Goal: Task Accomplishment & Management: Use online tool/utility

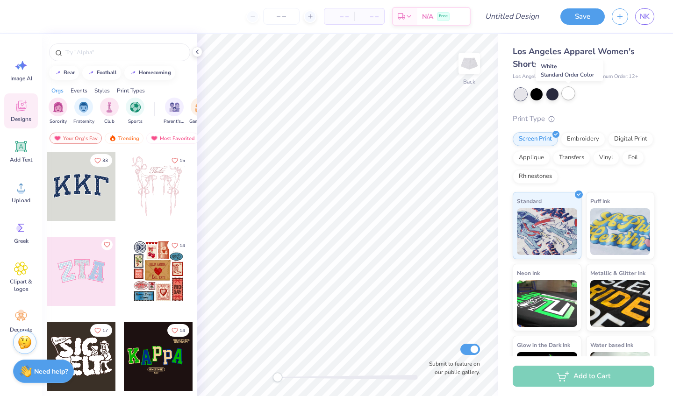
click at [565, 91] on div at bounding box center [568, 93] width 12 height 12
click at [534, 95] on div at bounding box center [537, 93] width 12 height 12
click at [549, 94] on div at bounding box center [553, 93] width 12 height 12
click at [566, 94] on div at bounding box center [568, 93] width 12 height 12
click at [550, 93] on div at bounding box center [553, 93] width 12 height 12
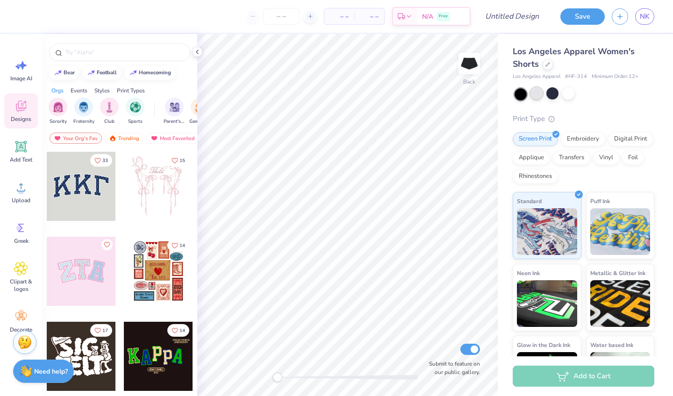
click at [536, 95] on div at bounding box center [537, 93] width 12 height 12
click at [94, 268] on div at bounding box center [81, 271] width 69 height 69
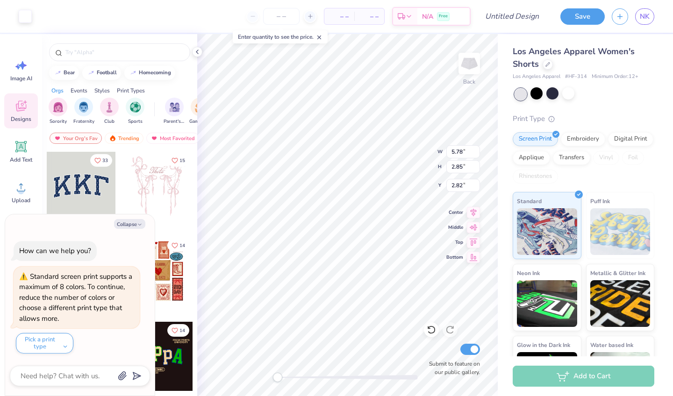
type textarea "x"
type input "1.99"
type input "2.61"
type input "2.99"
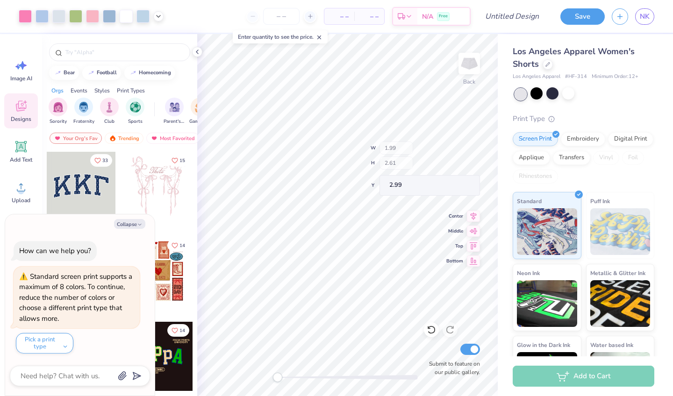
type textarea "x"
type input "5.88"
type input "2.94"
type input "2.78"
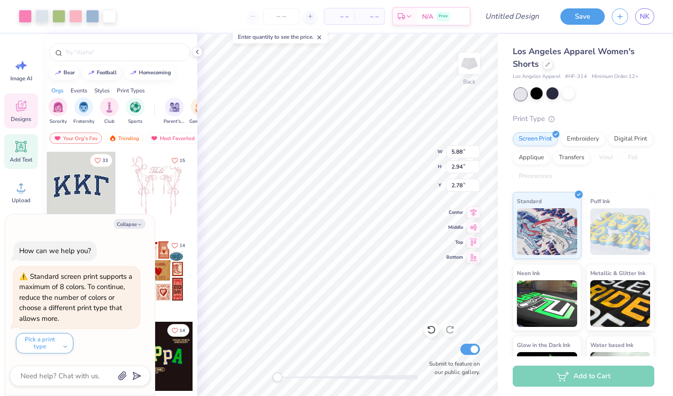
click at [28, 148] on div "Add Text" at bounding box center [21, 151] width 34 height 35
type textarea "x"
type input "3.39"
type input "0.98"
type input "3.76"
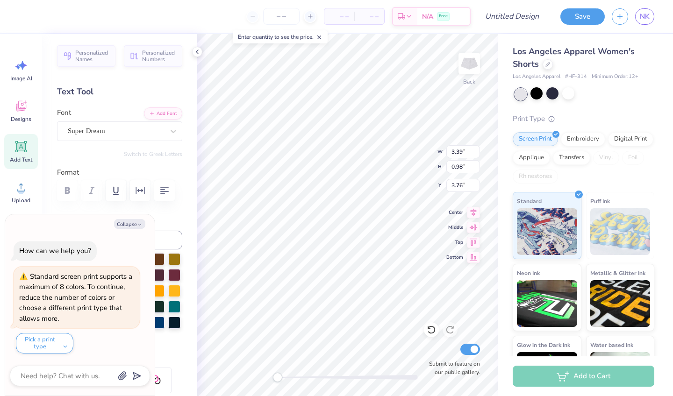
type textarea "x"
type textarea "TXT"
type textarea "x"
type textarea "[GEOGRAPHIC_DATA]"
type textarea "x"
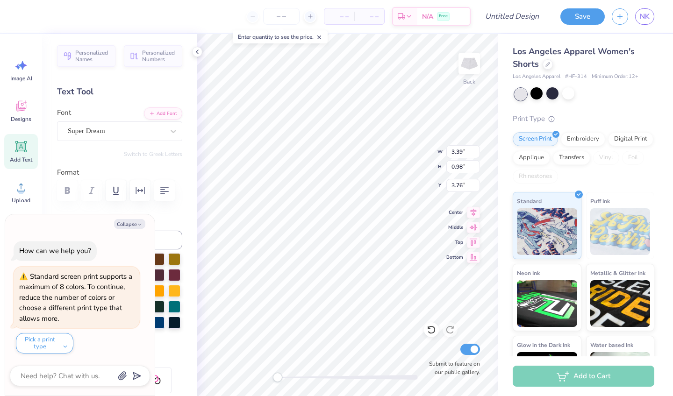
type textarea "T"
type textarea "x"
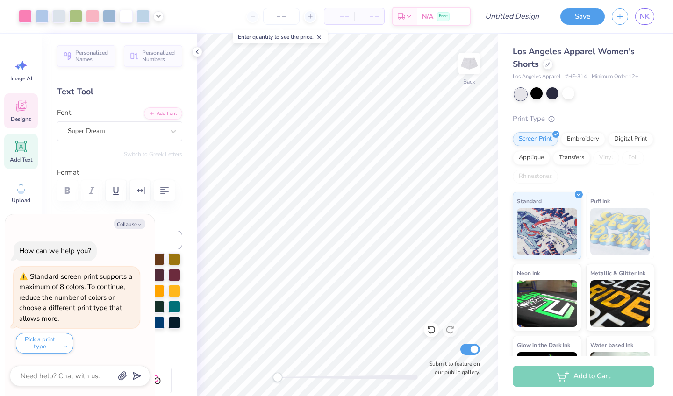
click at [14, 107] on icon at bounding box center [21, 106] width 14 height 14
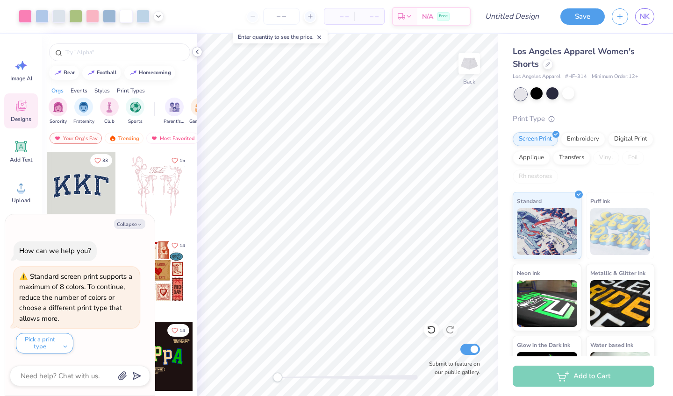
click at [193, 49] on div at bounding box center [197, 52] width 10 height 10
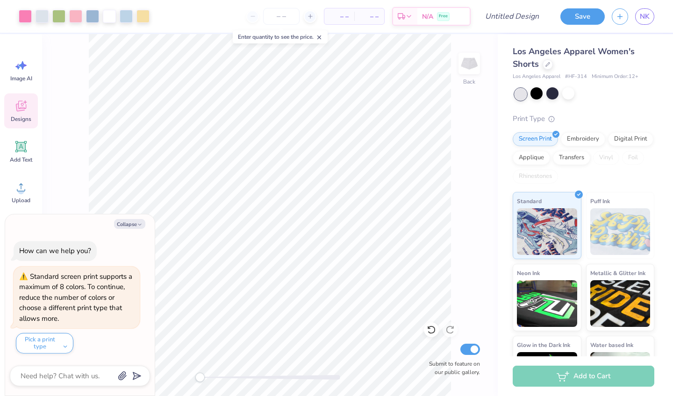
type textarea "x"
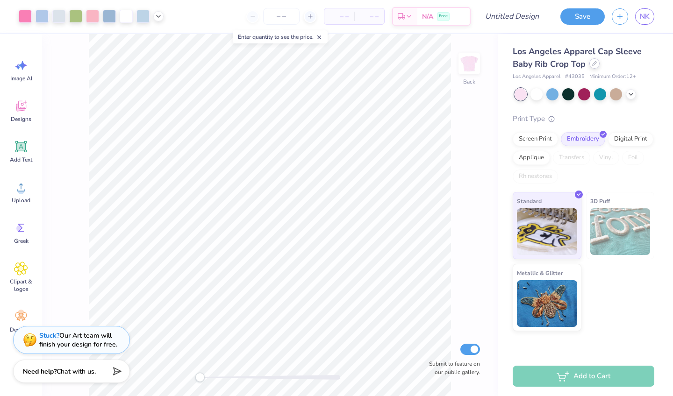
click at [597, 65] on icon at bounding box center [594, 63] width 5 height 5
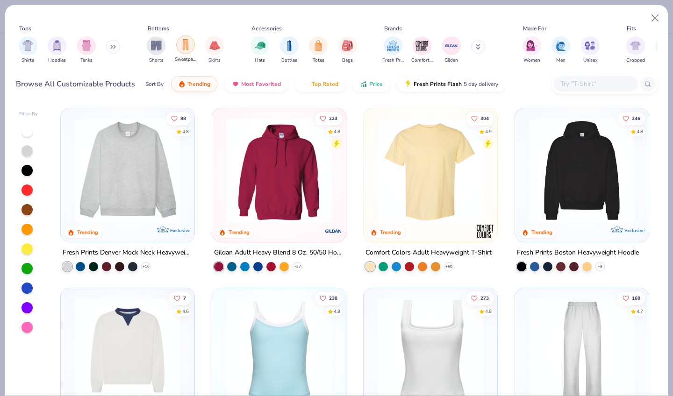
click at [183, 50] on div "filter for Sweatpants" at bounding box center [185, 45] width 19 height 19
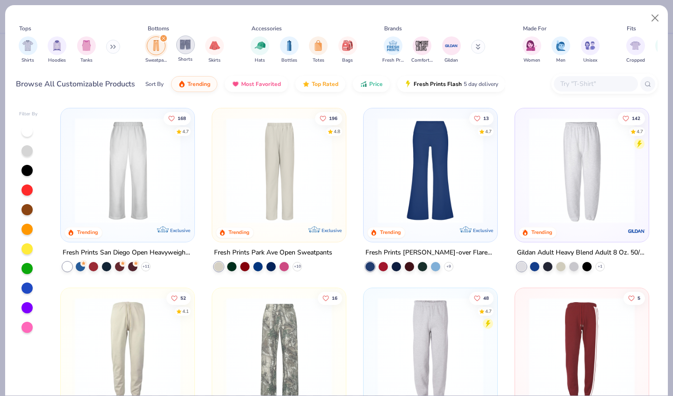
click at [187, 43] on img "filter for Shorts" at bounding box center [185, 44] width 11 height 11
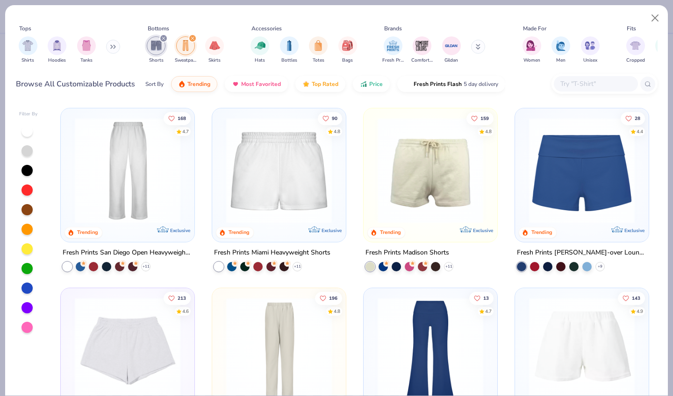
click at [166, 40] on div "filter for Shorts" at bounding box center [163, 38] width 8 height 8
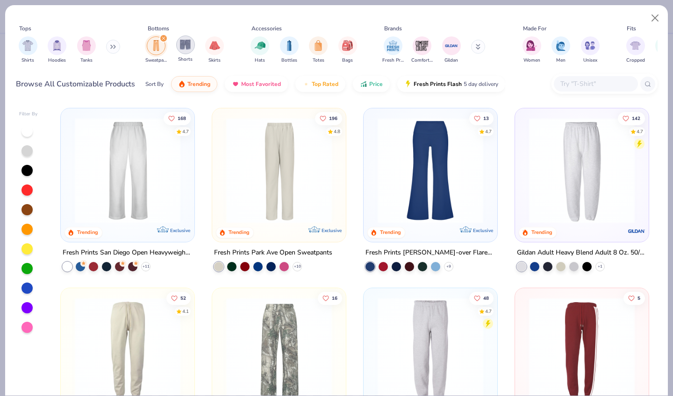
click at [184, 42] on img "filter for Shorts" at bounding box center [185, 44] width 11 height 11
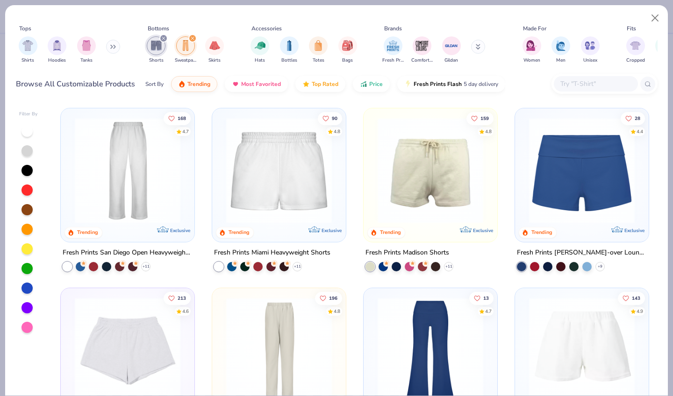
click at [194, 36] on icon "filter for Sweatpants" at bounding box center [193, 38] width 4 height 4
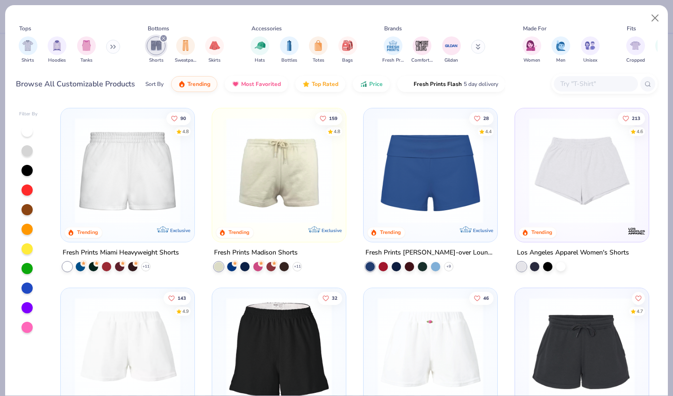
click at [558, 182] on img at bounding box center [582, 171] width 115 height 106
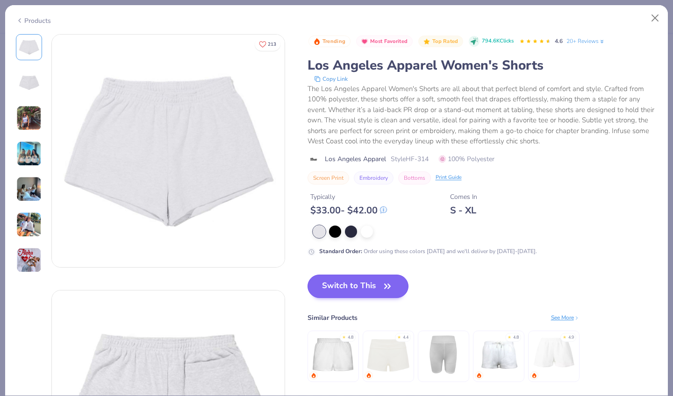
click at [383, 279] on button "Switch to This" at bounding box center [358, 286] width 101 height 23
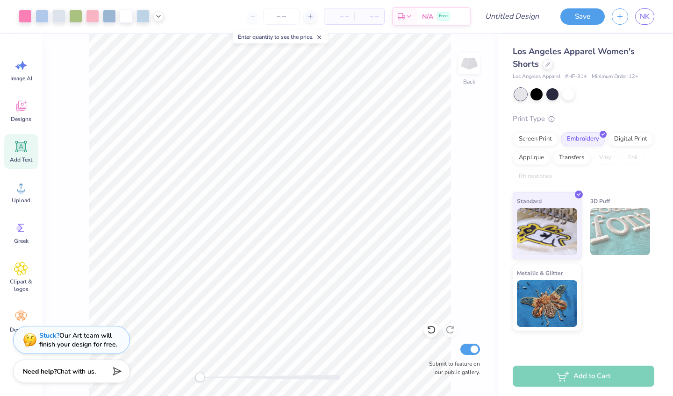
click at [18, 157] on span "Add Text" at bounding box center [21, 159] width 22 height 7
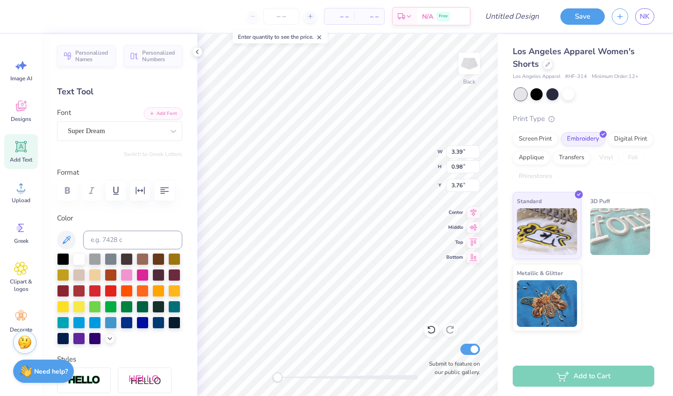
type textarea "T"
type textarea "HALEV"
click at [131, 132] on div "Super Dream" at bounding box center [116, 131] width 98 height 14
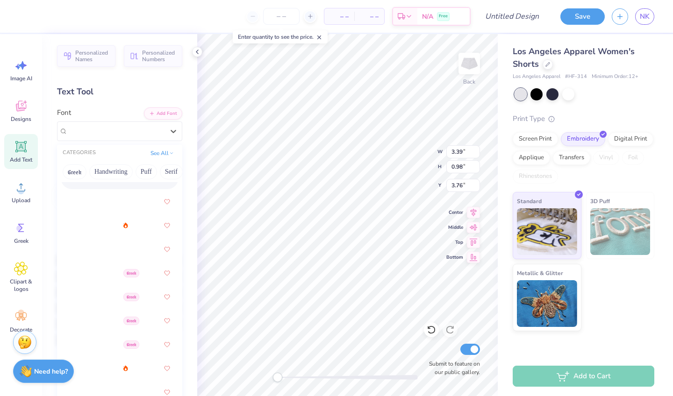
scroll to position [178, 0]
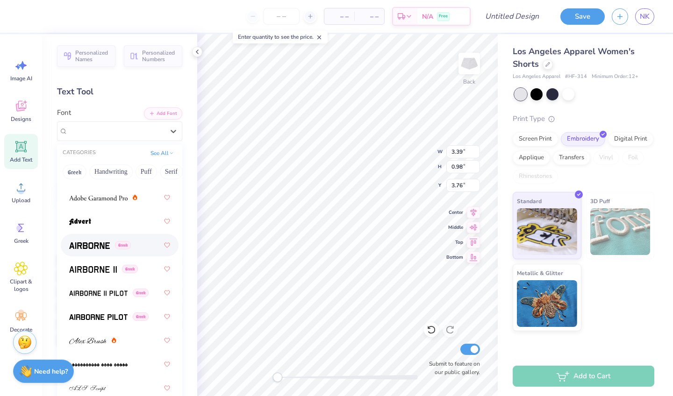
click at [100, 238] on div "Greek" at bounding box center [119, 245] width 101 height 17
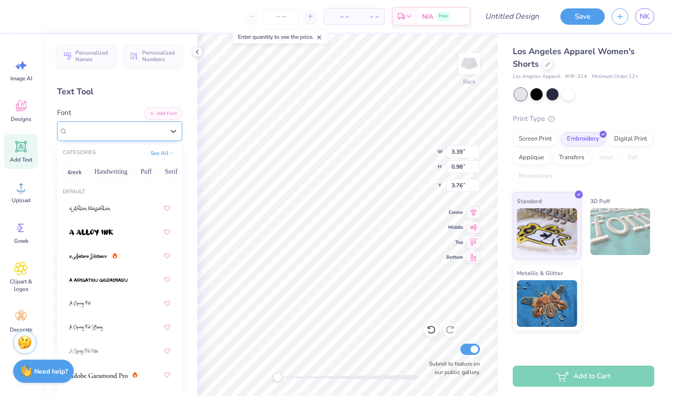
click at [138, 131] on div "Airborne Greek" at bounding box center [116, 131] width 98 height 14
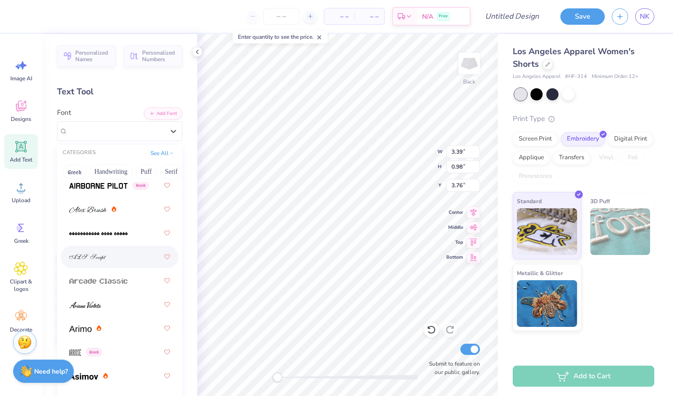
scroll to position [319, 0]
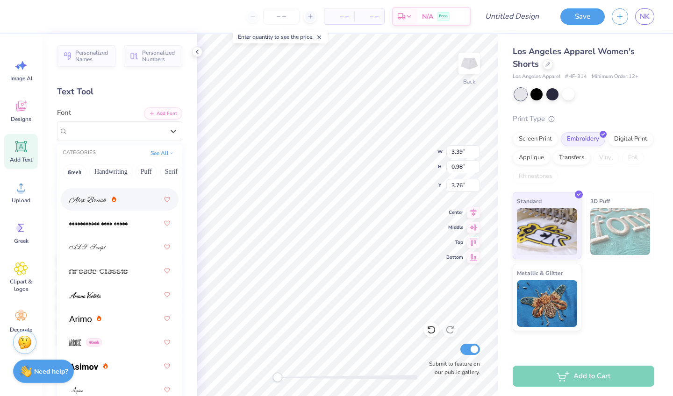
click at [90, 207] on div at bounding box center [119, 199] width 101 height 17
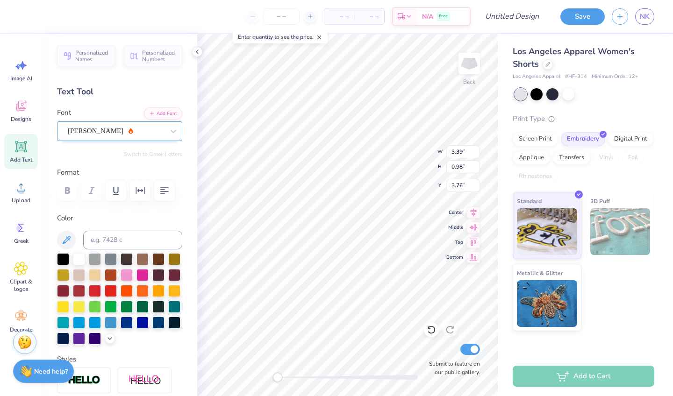
click at [113, 127] on div "Alex Brush" at bounding box center [116, 131] width 98 height 14
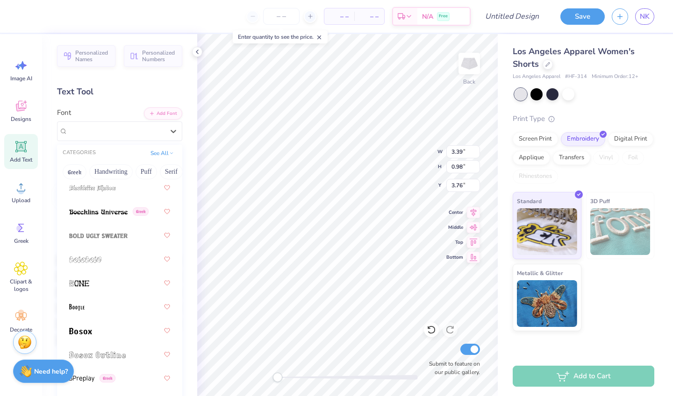
scroll to position [761, 0]
click at [108, 238] on img at bounding box center [98, 235] width 58 height 7
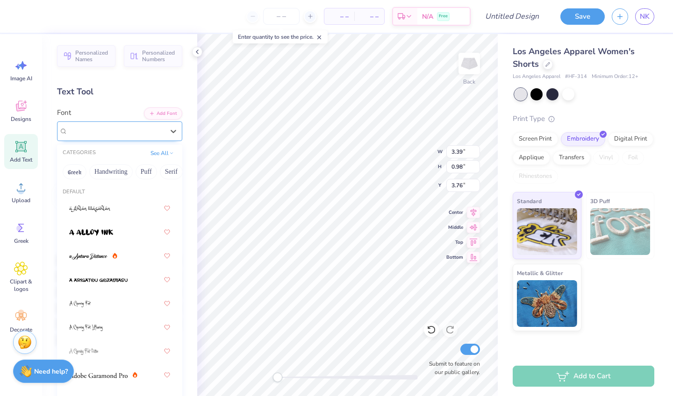
click at [115, 128] on span "Bold Ugly Sweater" at bounding box center [95, 131] width 54 height 11
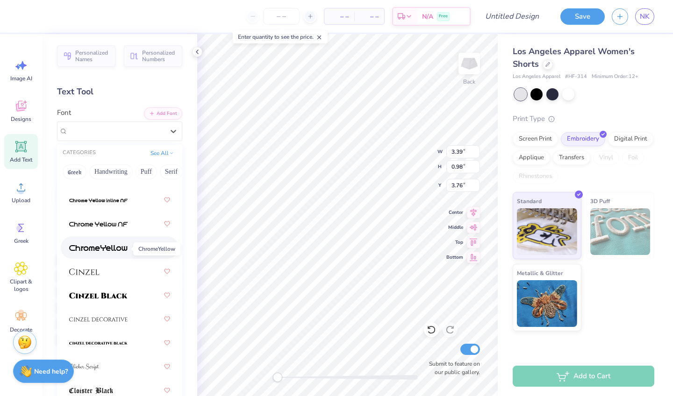
scroll to position [1511, 0]
click at [118, 297] on img at bounding box center [98, 295] width 58 height 7
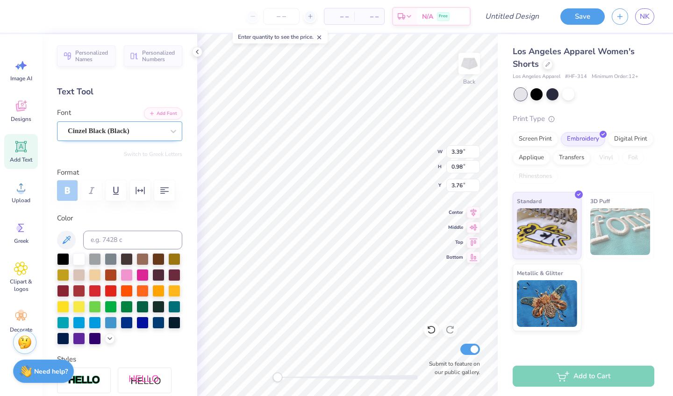
click at [119, 134] on span "Cinzel Black (Black)" at bounding box center [99, 131] width 62 height 11
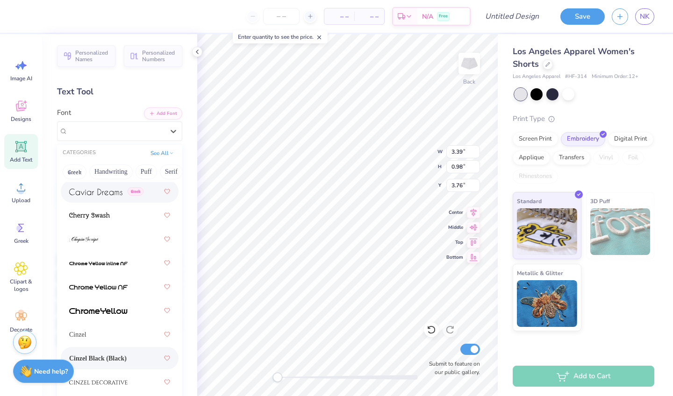
scroll to position [1448, 0]
click at [113, 192] on img at bounding box center [95, 191] width 53 height 7
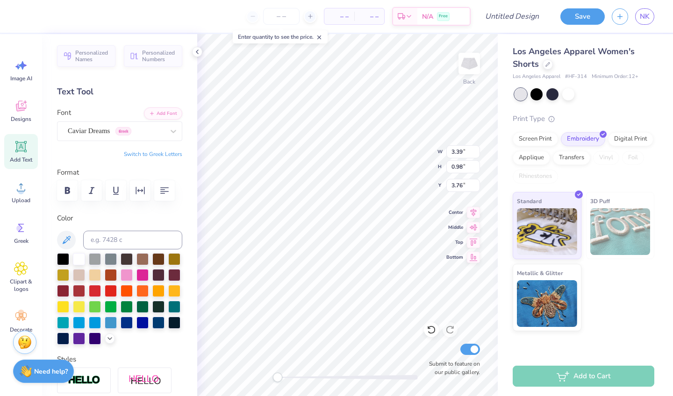
click at [161, 145] on div "Personalized Names Personalized Numbers Text Tool Add Font Font Caviar Dreams G…" at bounding box center [119, 215] width 155 height 362
click at [160, 133] on div "Caviar Dreams Greek" at bounding box center [116, 131] width 98 height 14
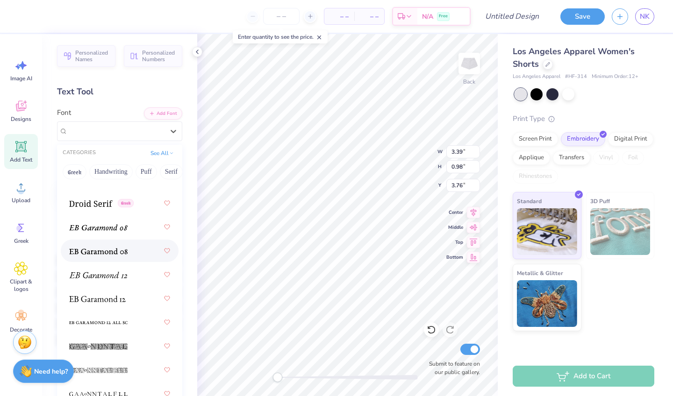
scroll to position [2369, 0]
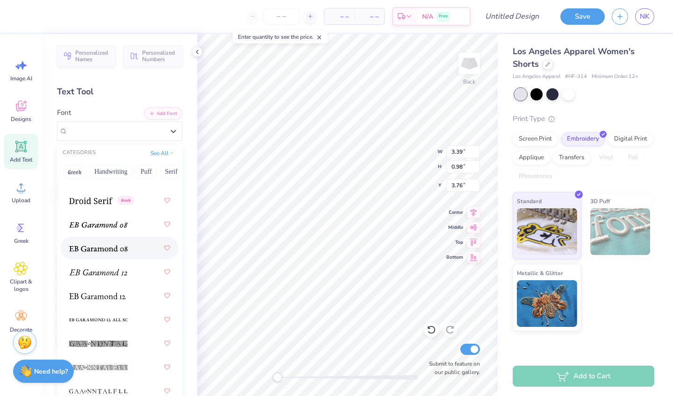
click at [124, 244] on div at bounding box center [119, 248] width 101 height 17
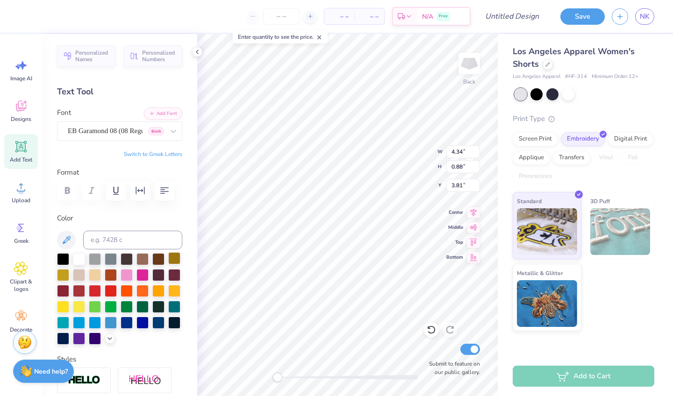
type input "4.26"
type input "2.13"
type input "3.87"
type input "4.26"
type input "2.13"
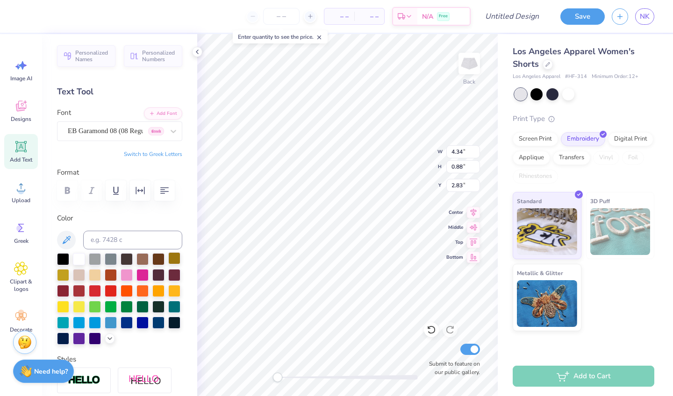
type input "3.87"
type input "4.34"
type input "0.88"
type input "2.86"
click at [133, 129] on span "EB Garamond 08 (08 Regular)" at bounding box center [105, 131] width 75 height 11
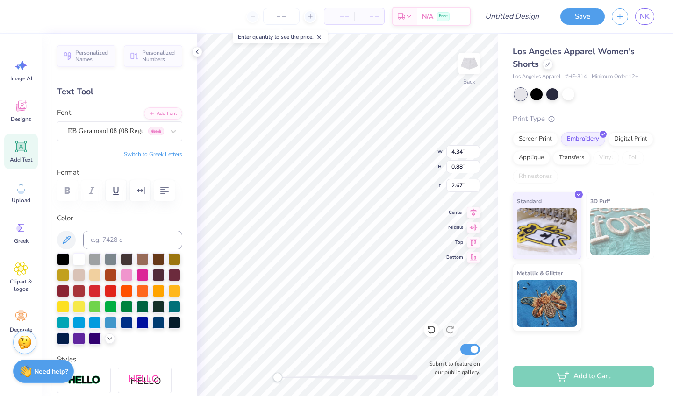
scroll to position [0, 0]
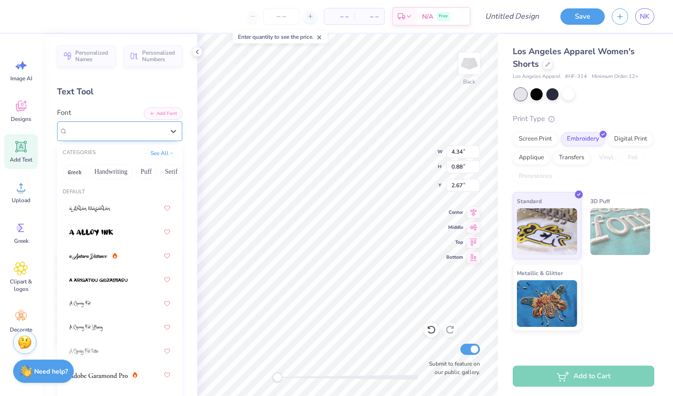
click at [122, 126] on span "EB Garamond 08 (08 Regular)" at bounding box center [105, 131] width 75 height 11
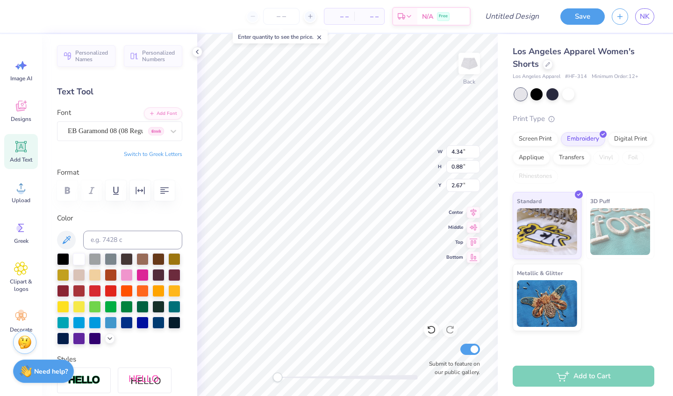
scroll to position [0, 0]
type textarea "H"
type input "2.44"
type input "1.22"
click at [195, 211] on div "Art colors – – Per Item – – Total Est. Delivery N/A Free Design Title Save NK I…" at bounding box center [336, 198] width 673 height 396
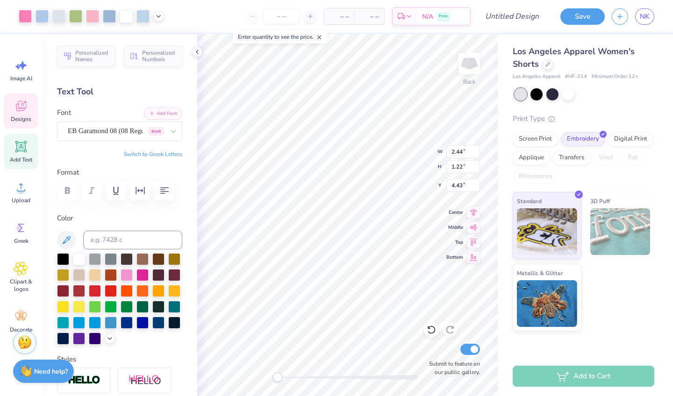
type input "4.40"
click at [29, 20] on div at bounding box center [25, 15] width 13 height 13
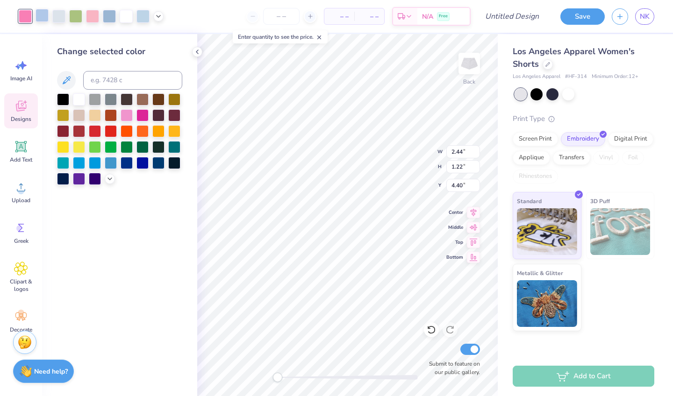
click at [39, 17] on div at bounding box center [42, 15] width 13 height 13
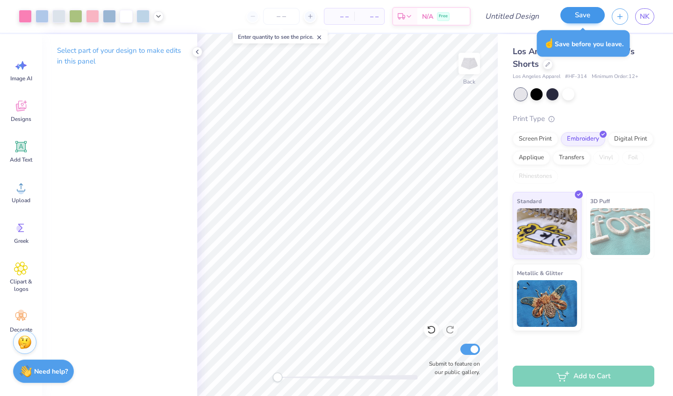
click at [583, 17] on button "Save" at bounding box center [583, 15] width 44 height 16
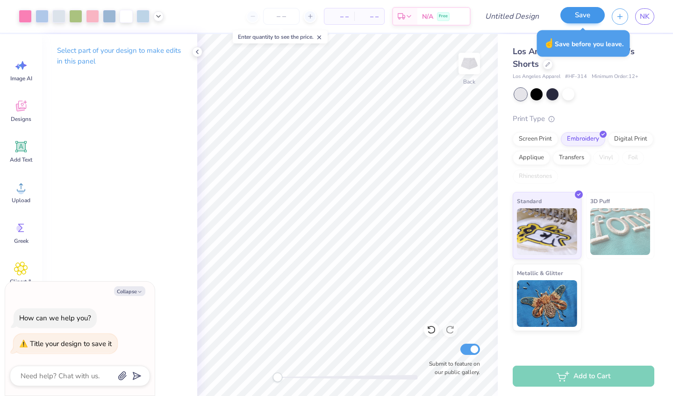
click at [594, 10] on button "Save" at bounding box center [583, 15] width 44 height 16
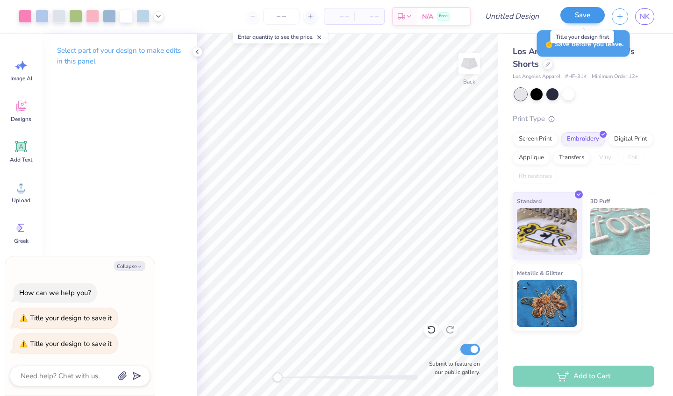
click at [581, 10] on button "Save" at bounding box center [583, 15] width 44 height 16
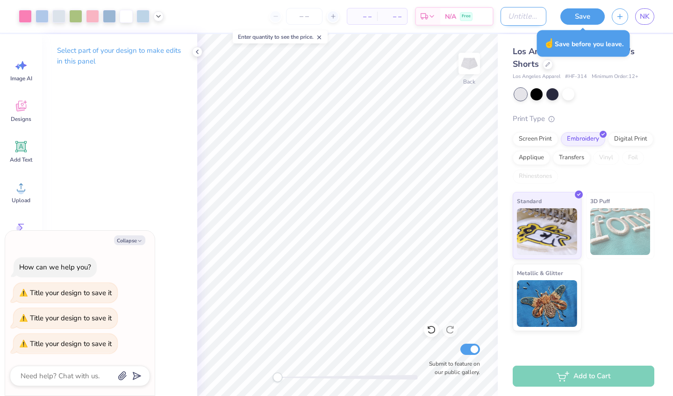
type textarea "x"
click at [519, 13] on input "Design Title" at bounding box center [524, 16] width 46 height 19
type input "p"
type textarea "x"
type input "po"
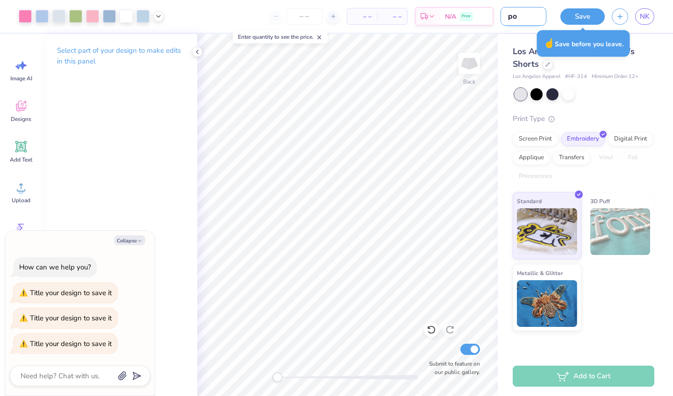
type textarea "x"
type input "pot"
type textarea "x"
type input "pote"
type textarea "x"
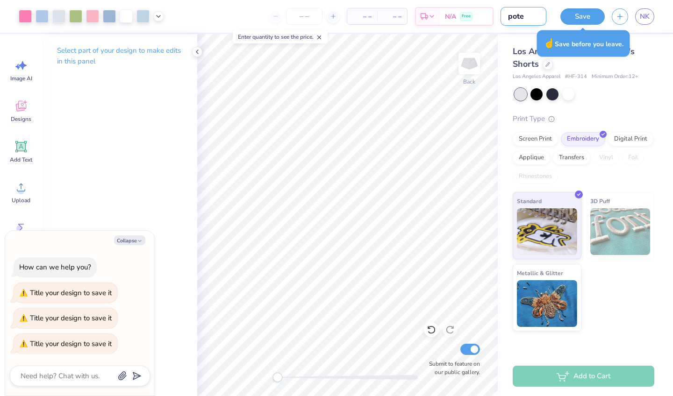
type input "poten"
type textarea "x"
type input "potent"
type textarea "x"
type input "potenti"
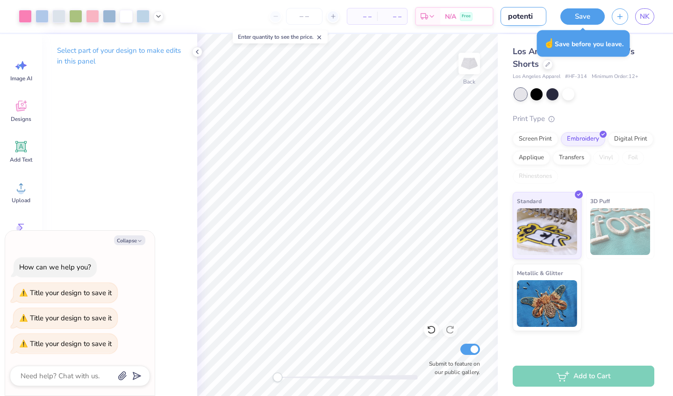
type textarea "x"
type input "potentia"
type textarea "x"
type input "potential"
type textarea "x"
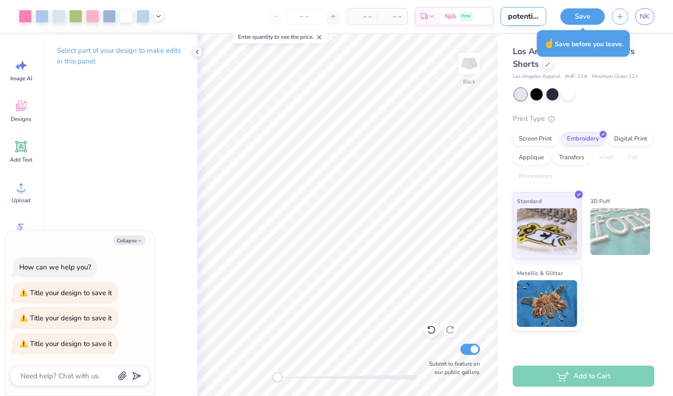
type input "potential"
type textarea "x"
type input "potential m"
type textarea "x"
type input "potential me"
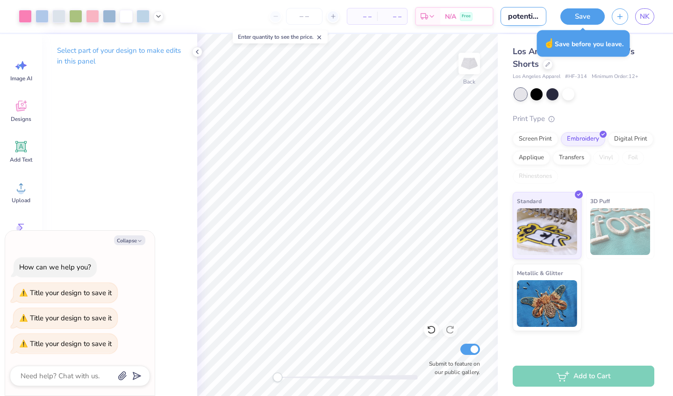
type textarea "x"
type input "potential mer"
type textarea "x"
type input "potential merc"
type textarea "x"
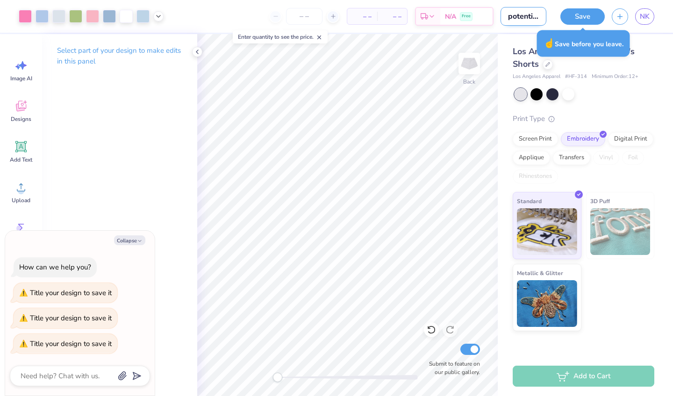
type input "potential merch"
type textarea "x"
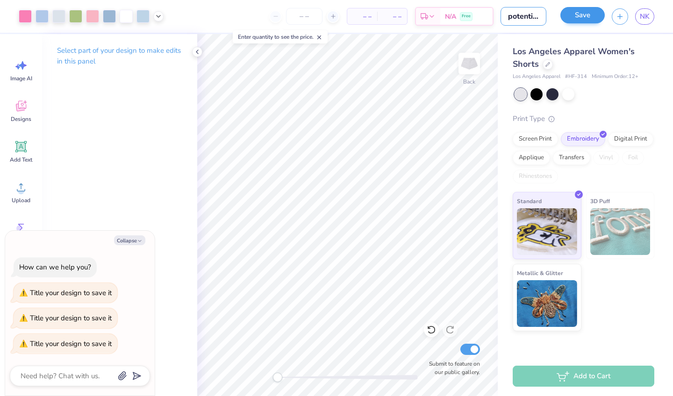
type input "potential merch"
click at [596, 19] on button "Save" at bounding box center [583, 15] width 44 height 16
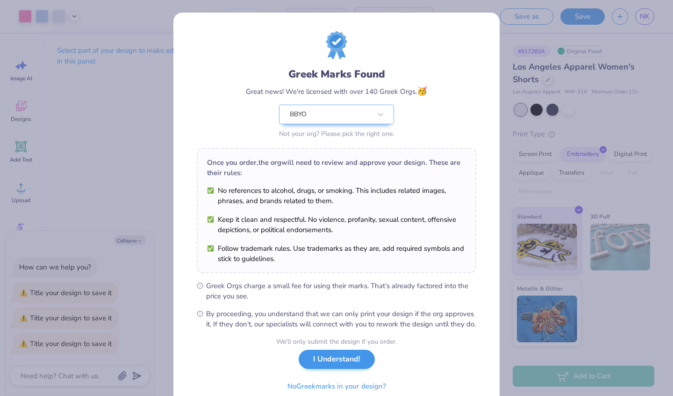
click at [339, 369] on button "I Understand!" at bounding box center [337, 359] width 76 height 19
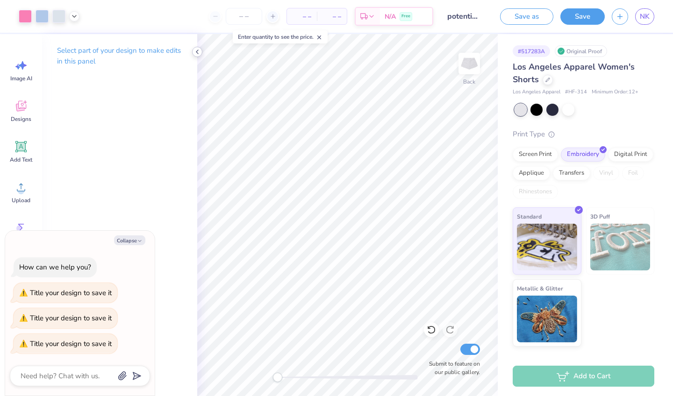
click at [198, 51] on icon at bounding box center [197, 51] width 7 height 7
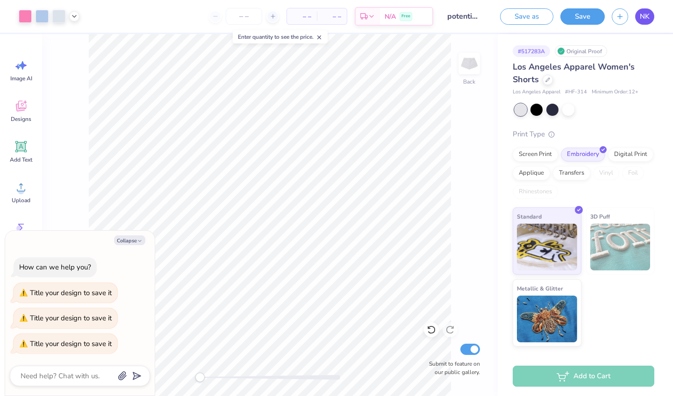
click at [645, 19] on span "NK" at bounding box center [645, 16] width 10 height 11
type textarea "x"
